Goal: Task Accomplishment & Management: Use online tool/utility

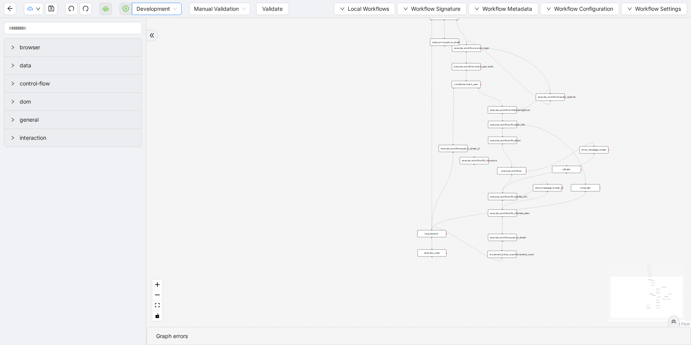
click at [170, 6] on span "Development" at bounding box center [156, 9] width 40 height 12
click at [162, 36] on div "Production" at bounding box center [156, 36] width 37 height 8
click at [276, 7] on span "Validate" at bounding box center [266, 9] width 20 height 8
click at [127, 9] on icon "play-circle" at bounding box center [126, 8] width 6 height 6
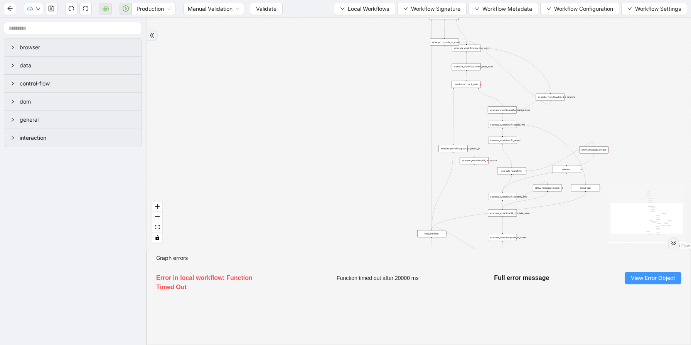
click at [635, 281] on span "View Error Object" at bounding box center [653, 278] width 44 height 8
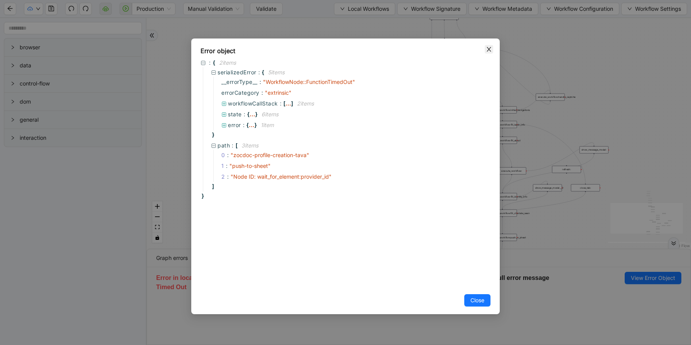
click at [485, 49] on span "Close" at bounding box center [489, 49] width 8 height 8
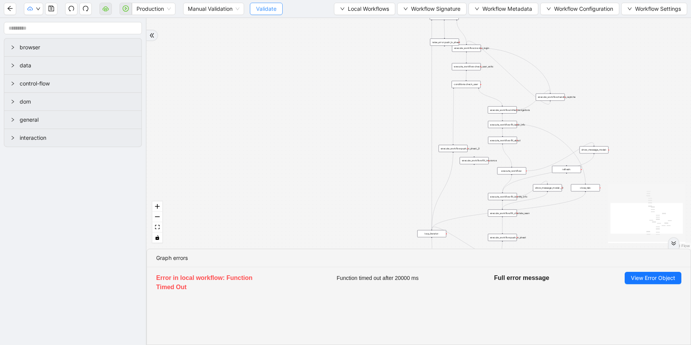
click at [261, 7] on span "Validate" at bounding box center [266, 9] width 20 height 8
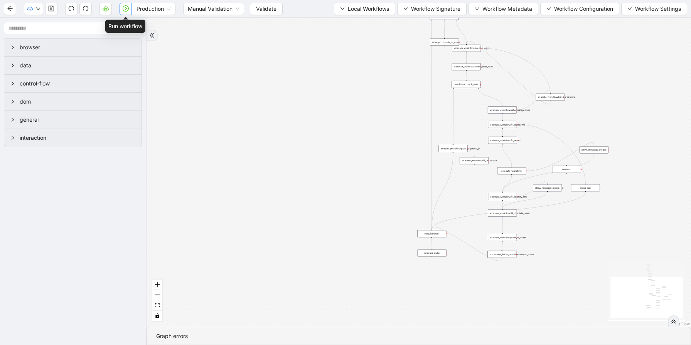
click at [126, 12] on button "button" at bounding box center [126, 9] width 12 height 12
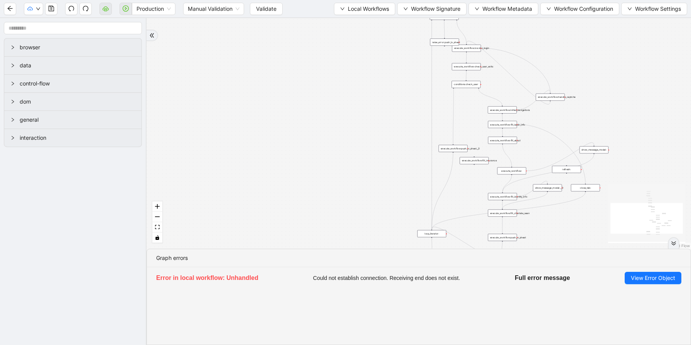
click at [253, 9] on button "Validate" at bounding box center [266, 9] width 33 height 12
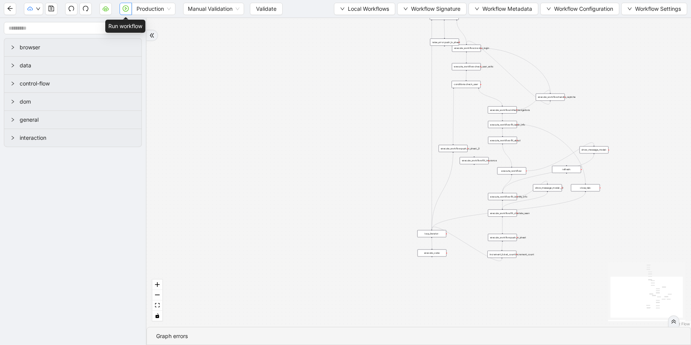
click at [129, 8] on button "button" at bounding box center [126, 9] width 12 height 12
